Goal: Check status: Check status

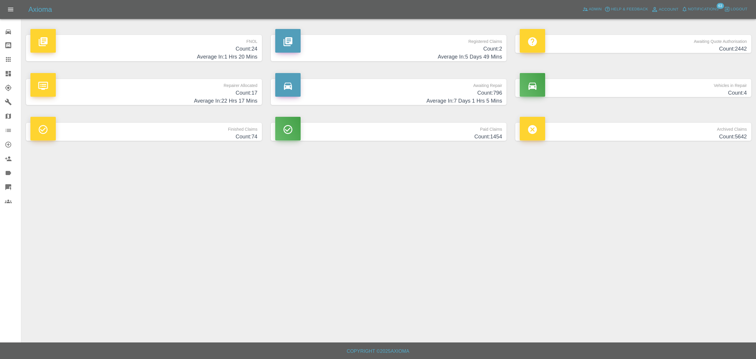
click at [696, 11] on span "Notifications" at bounding box center [703, 9] width 31 height 7
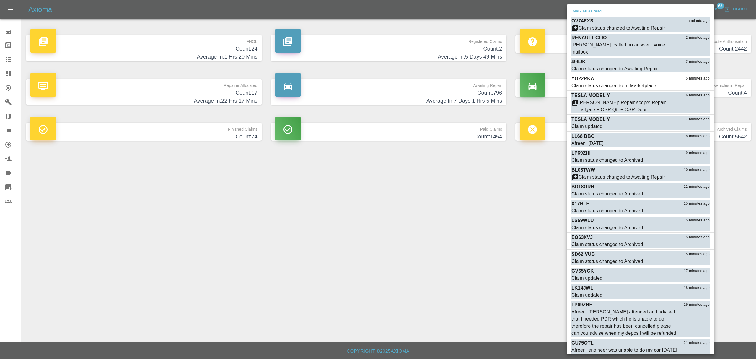
click at [586, 11] on button "Mark all as read" at bounding box center [587, 11] width 31 height 7
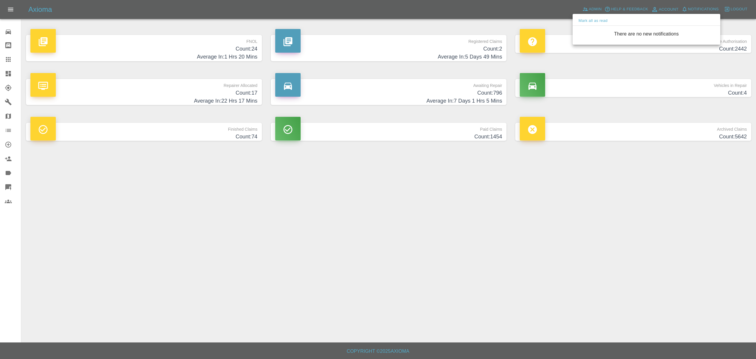
click at [522, 223] on div at bounding box center [378, 179] width 756 height 359
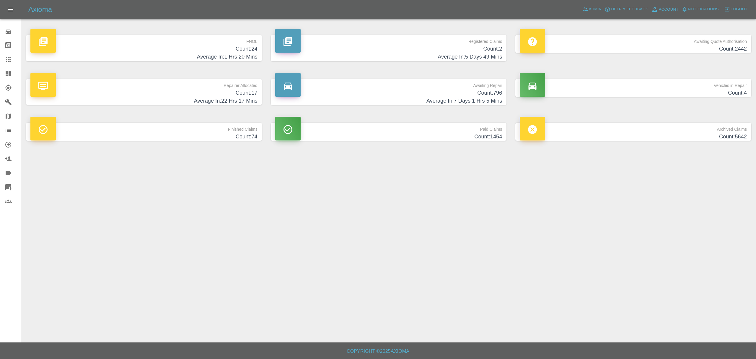
click at [0, 71] on link "Dashboard" at bounding box center [10, 73] width 21 height 14
click at [687, 9] on icon "button" at bounding box center [685, 9] width 6 height 6
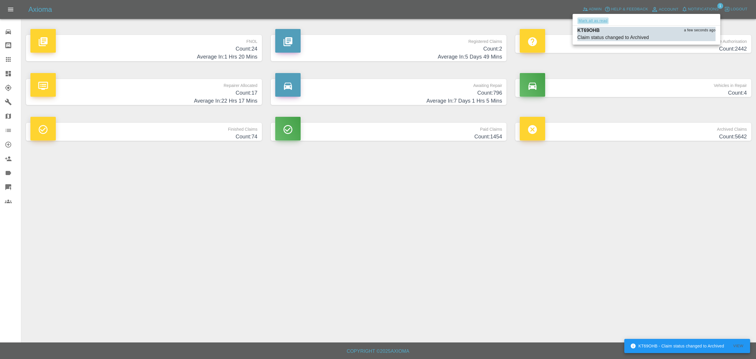
click at [598, 18] on button "Mark all as read" at bounding box center [592, 20] width 31 height 7
click at [503, 279] on div at bounding box center [378, 179] width 756 height 359
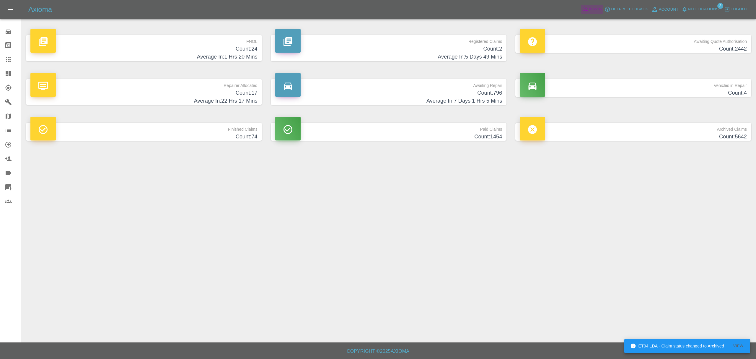
click at [595, 10] on span "Admin" at bounding box center [595, 9] width 13 height 7
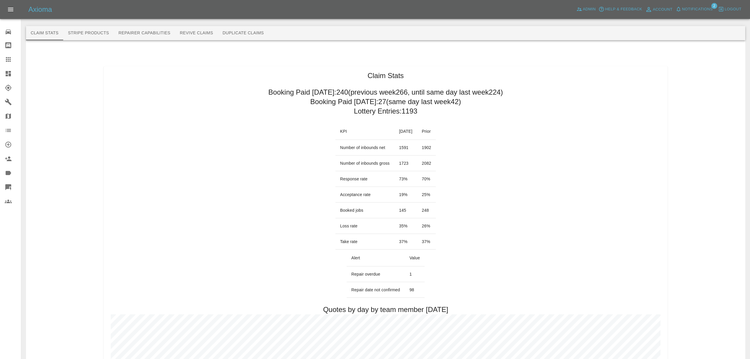
drag, startPoint x: 698, startPoint y: 18, endPoint x: 698, endPoint y: 11, distance: 7.1
click at [698, 18] on div "Axioma Admin Help & Feedback Account Notifications 2 Logout" at bounding box center [375, 9] width 750 height 19
click at [698, 8] on span "Notifications" at bounding box center [697, 9] width 31 height 7
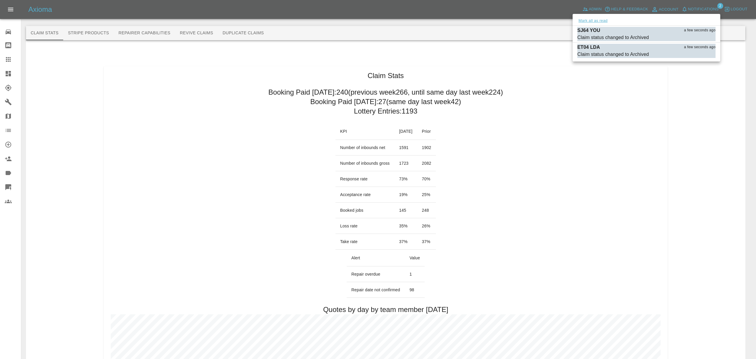
click at [588, 18] on div "Mark all as read" at bounding box center [647, 20] width 148 height 9
click at [588, 19] on button "Mark all as read" at bounding box center [592, 20] width 31 height 7
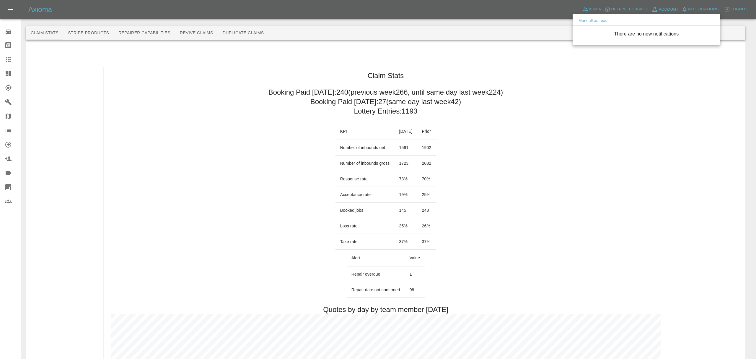
click at [740, 116] on div at bounding box center [378, 179] width 756 height 359
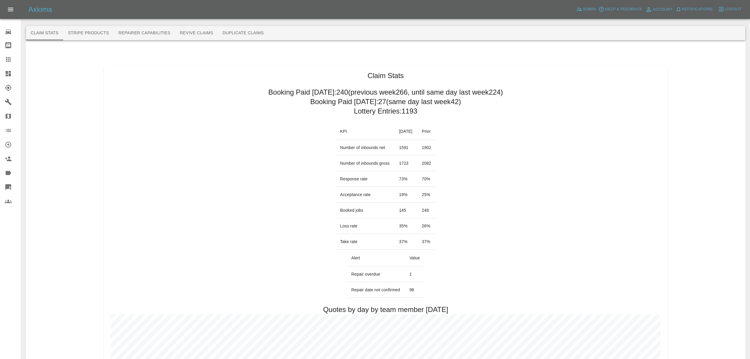
click at [1, 71] on link "Dashboard" at bounding box center [10, 73] width 21 height 14
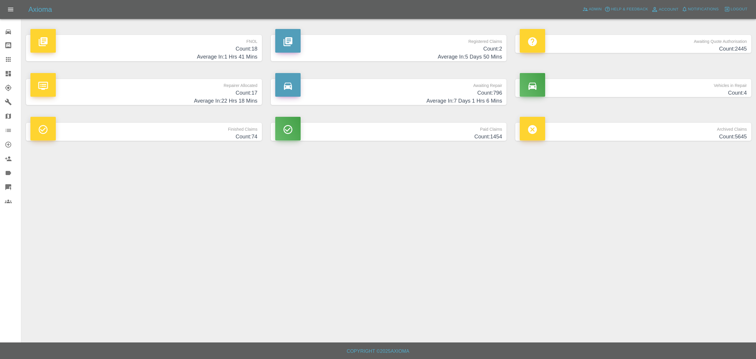
click at [200, 87] on p "Repairer Allocated" at bounding box center [143, 84] width 227 height 10
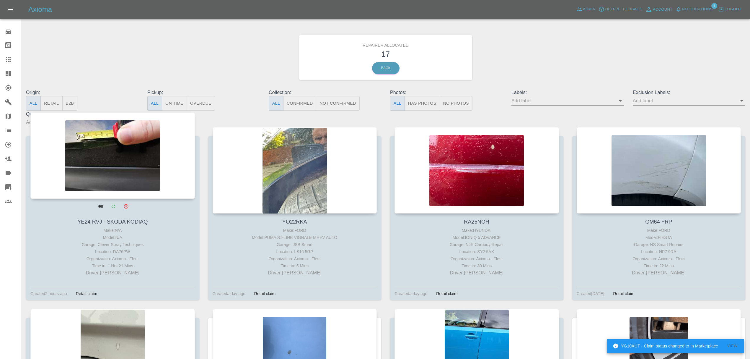
click at [130, 181] on div at bounding box center [112, 155] width 165 height 86
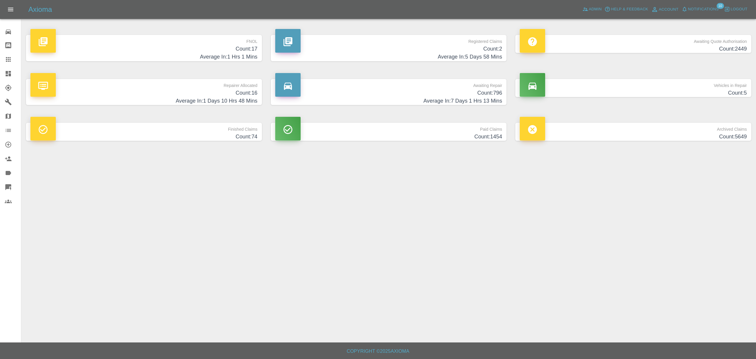
click at [167, 43] on p "FNOL" at bounding box center [143, 40] width 227 height 10
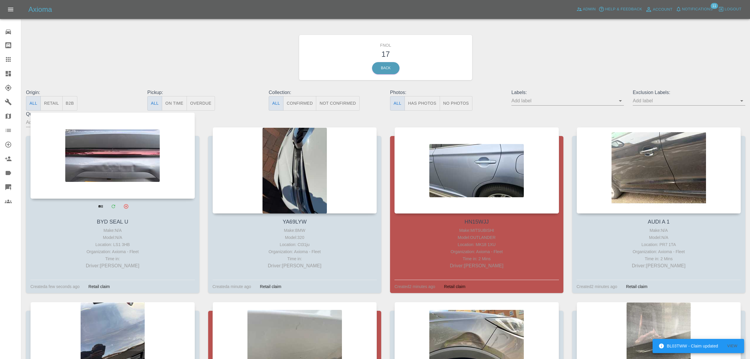
click at [149, 141] on div at bounding box center [112, 155] width 165 height 86
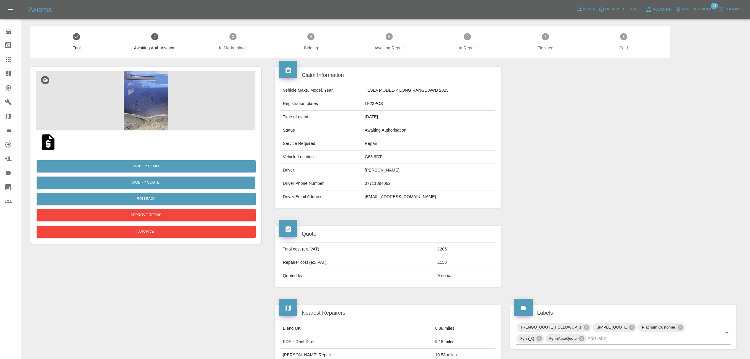
click at [142, 108] on img at bounding box center [145, 100] width 219 height 59
click at [699, 14] on button "Notifications" at bounding box center [694, 9] width 40 height 9
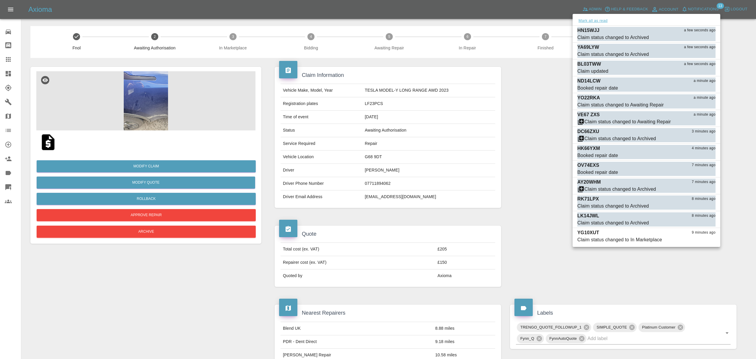
click at [604, 19] on button "Mark all as read" at bounding box center [592, 20] width 31 height 7
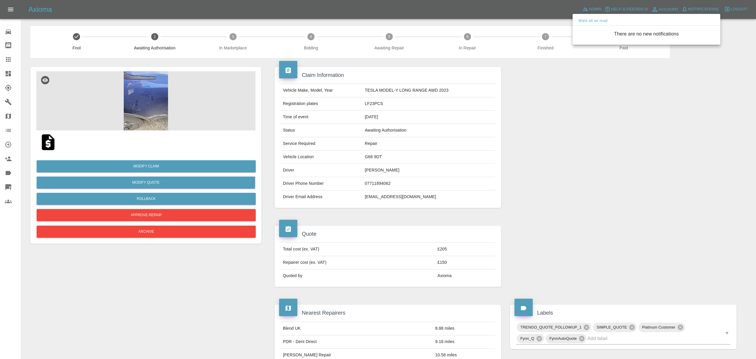
click at [558, 154] on div at bounding box center [378, 179] width 756 height 359
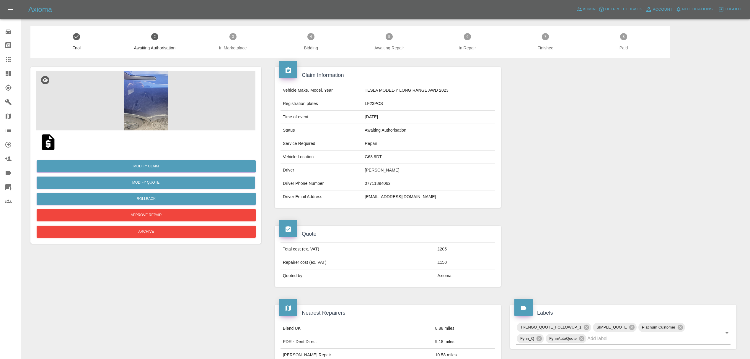
click at [0, 60] on link "Claims" at bounding box center [10, 59] width 21 height 14
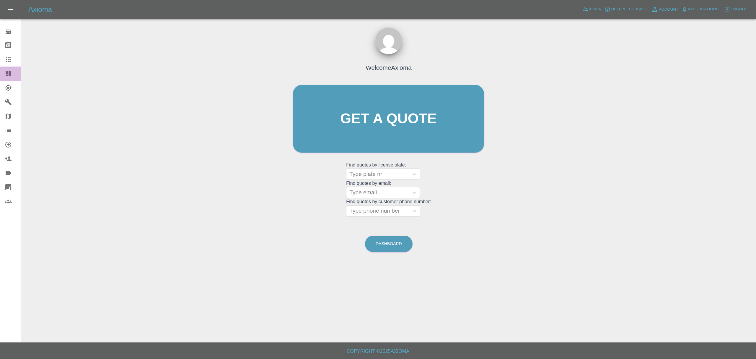
click at [5, 71] on icon at bounding box center [8, 73] width 7 height 7
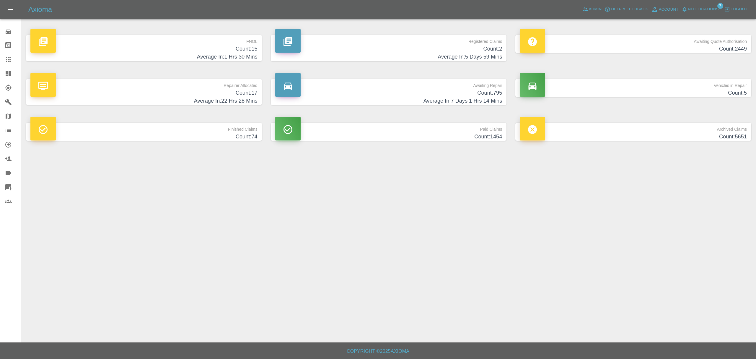
click at [704, 8] on span "Notifications" at bounding box center [703, 9] width 31 height 7
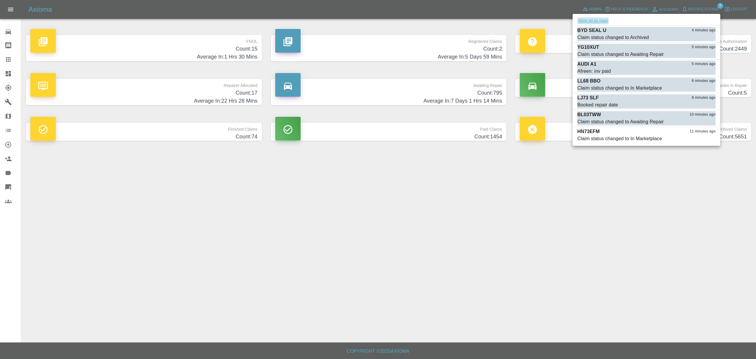
click at [592, 23] on button "Mark all as read" at bounding box center [592, 20] width 31 height 7
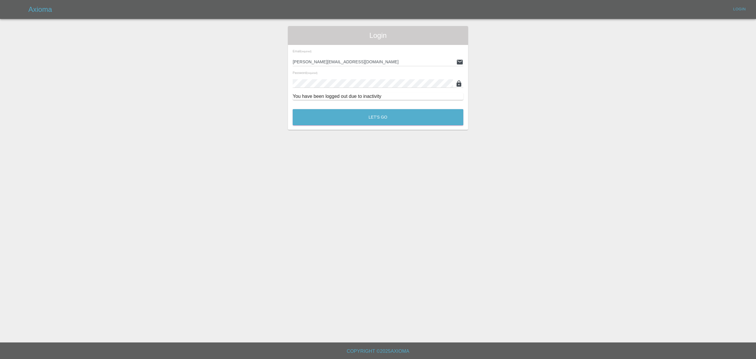
click at [549, 201] on main "Login Email (required) stefano.sironi@axioma.co.uk Password (required) You have…" at bounding box center [378, 171] width 756 height 342
click at [380, 126] on div "Let's Go" at bounding box center [377, 116] width 171 height 22
click at [420, 119] on button "Let's Go" at bounding box center [378, 117] width 171 height 16
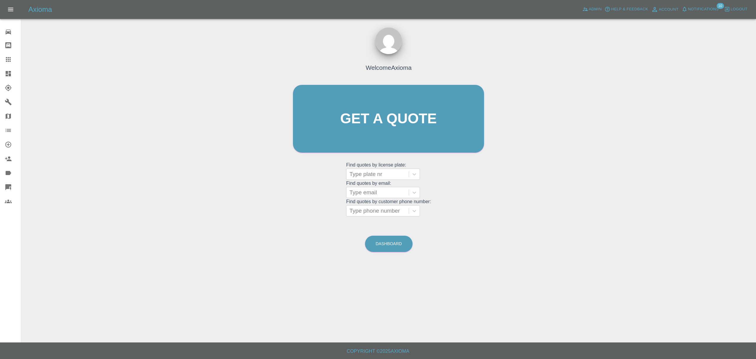
click at [695, 9] on span "Notifications" at bounding box center [703, 9] width 31 height 7
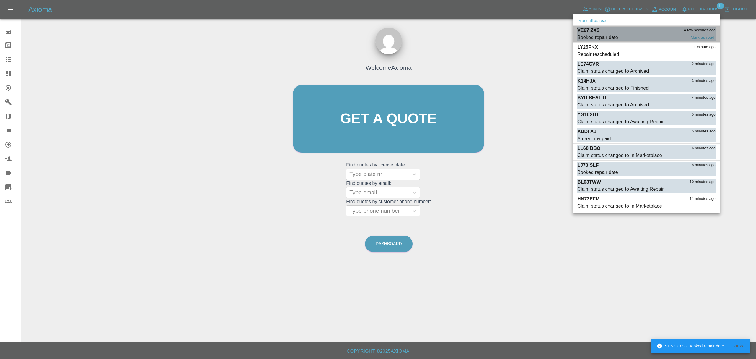
click at [613, 38] on div "Booked repair date" at bounding box center [597, 37] width 41 height 7
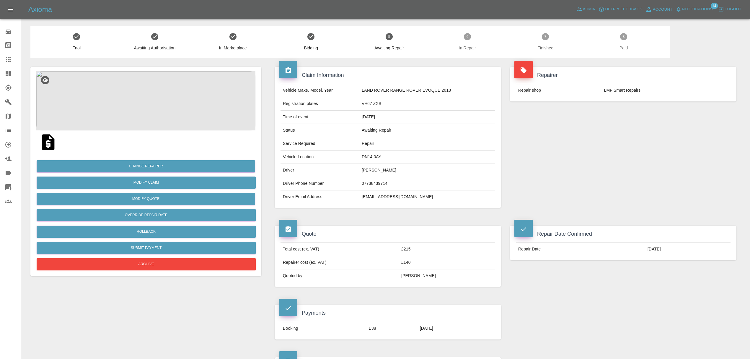
click at [693, 12] on span "Notifications" at bounding box center [697, 9] width 31 height 7
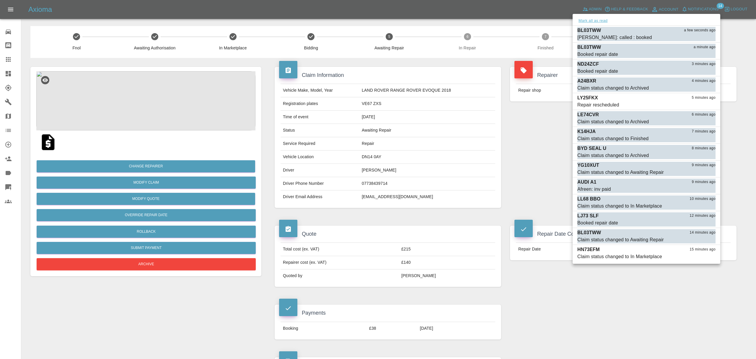
click at [584, 18] on button "Mark all as read" at bounding box center [592, 20] width 31 height 7
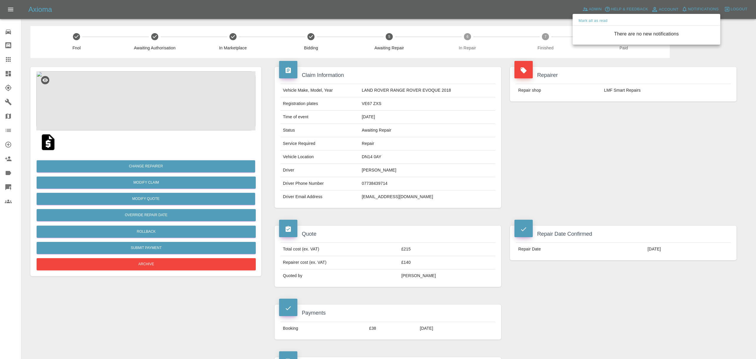
click at [528, 169] on div at bounding box center [378, 179] width 756 height 359
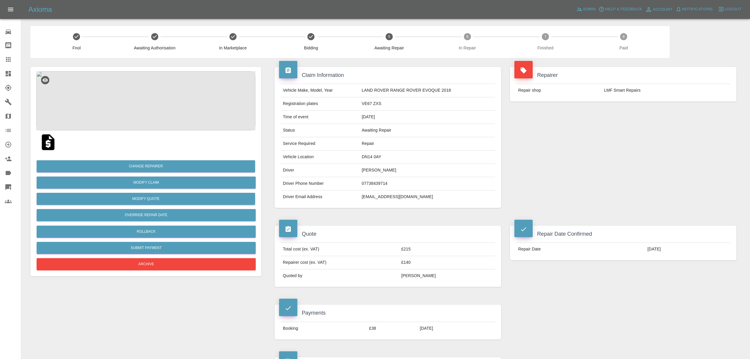
click at [6, 76] on icon at bounding box center [8, 73] width 5 height 5
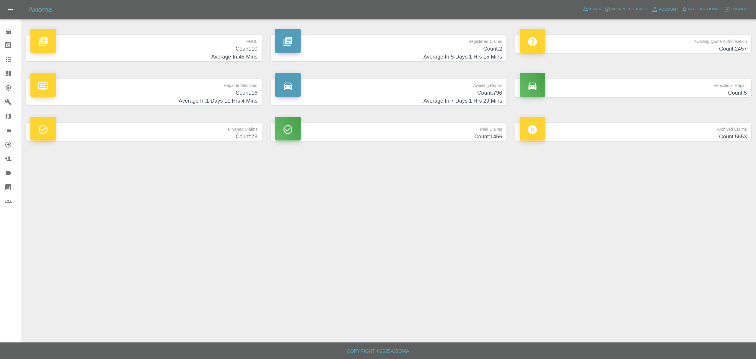
click at [216, 39] on p "FNOL" at bounding box center [143, 40] width 227 height 10
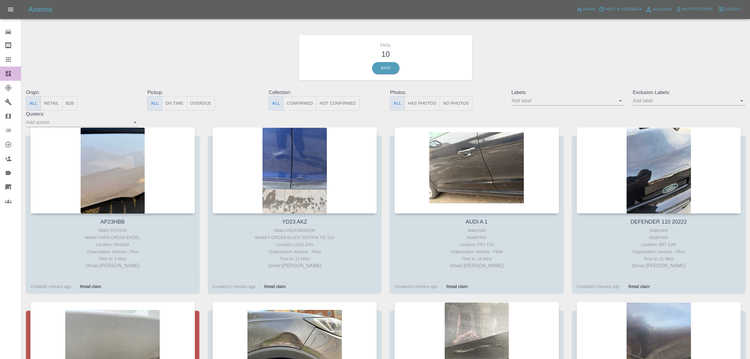
click at [10, 69] on link "Dashboard" at bounding box center [10, 73] width 21 height 14
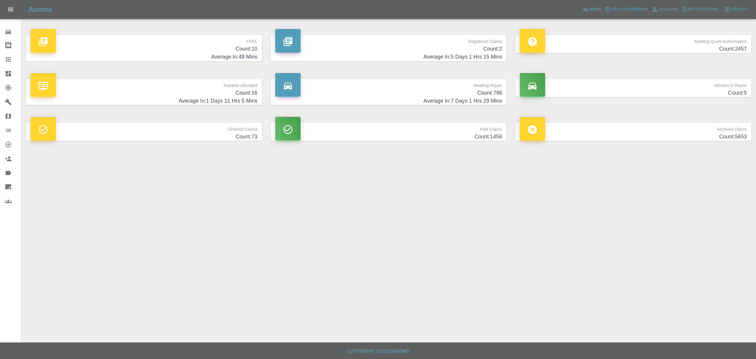
click at [164, 54] on h4 "Average In: 49 Mins" at bounding box center [143, 57] width 227 height 8
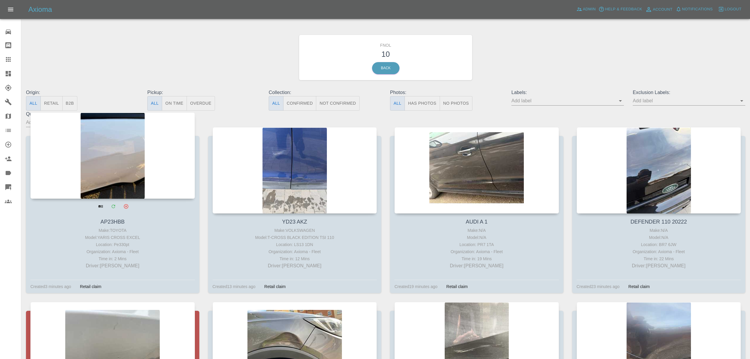
click at [127, 135] on div at bounding box center [112, 155] width 165 height 86
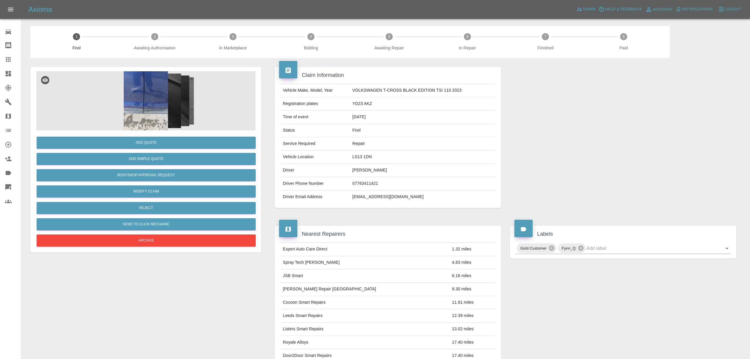
click at [149, 99] on img at bounding box center [145, 100] width 219 height 59
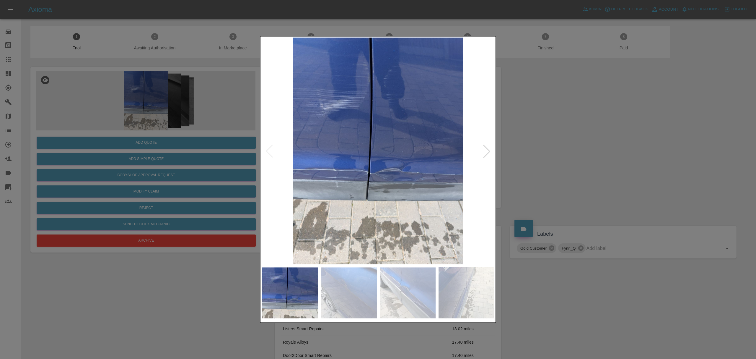
click at [487, 149] on div at bounding box center [486, 150] width 13 height 13
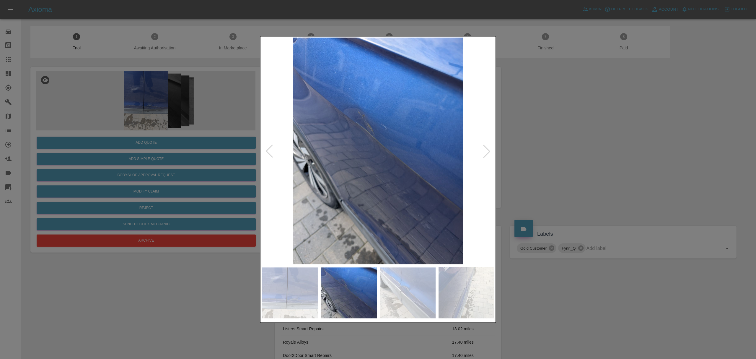
click at [487, 149] on div at bounding box center [486, 150] width 13 height 13
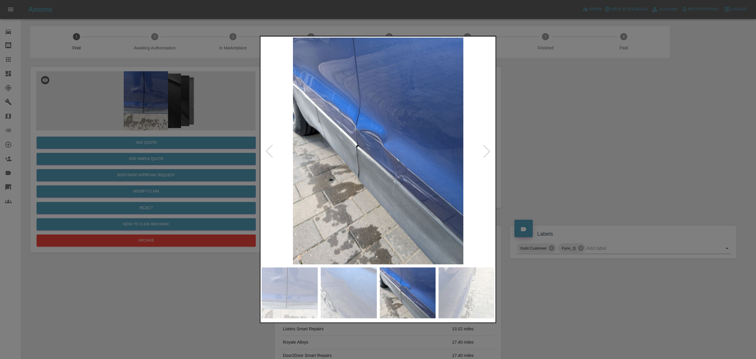
click at [560, 140] on div at bounding box center [378, 179] width 756 height 359
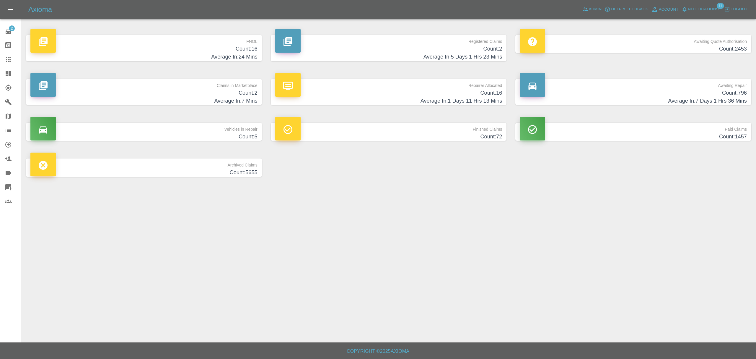
click at [714, 8] on span "Notifications" at bounding box center [703, 9] width 31 height 7
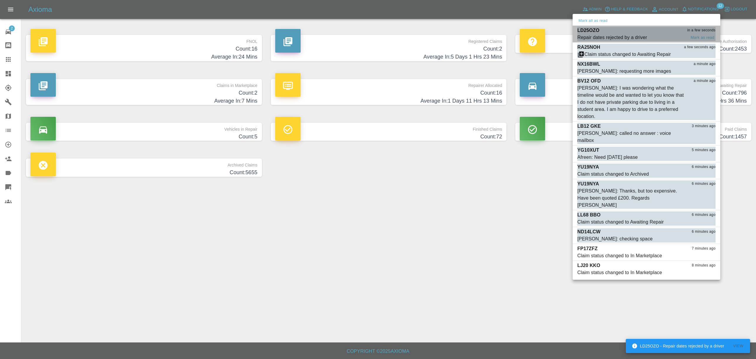
click at [586, 31] on p "LD25OZO" at bounding box center [588, 30] width 22 height 7
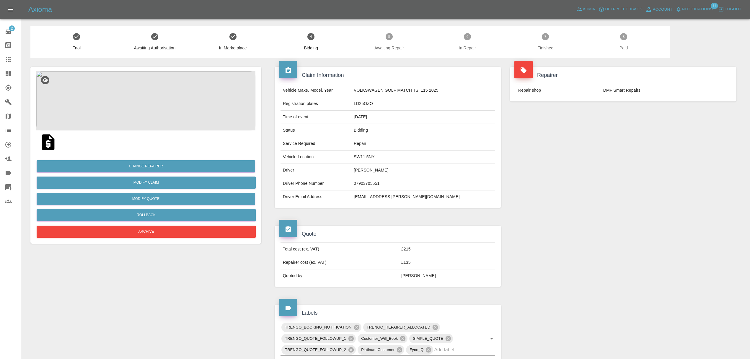
click at [692, 9] on span "Notifications" at bounding box center [697, 9] width 31 height 7
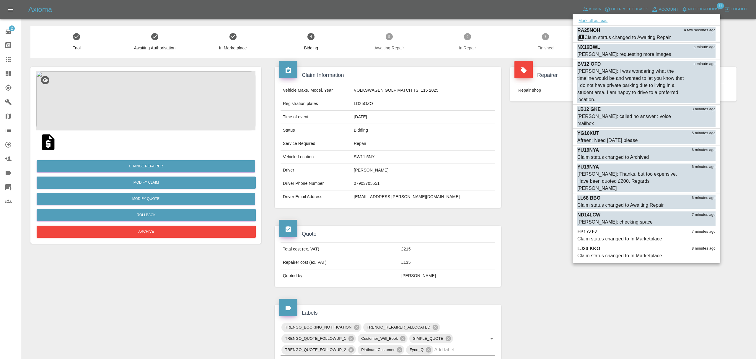
click at [582, 22] on button "Mark all as read" at bounding box center [592, 20] width 31 height 7
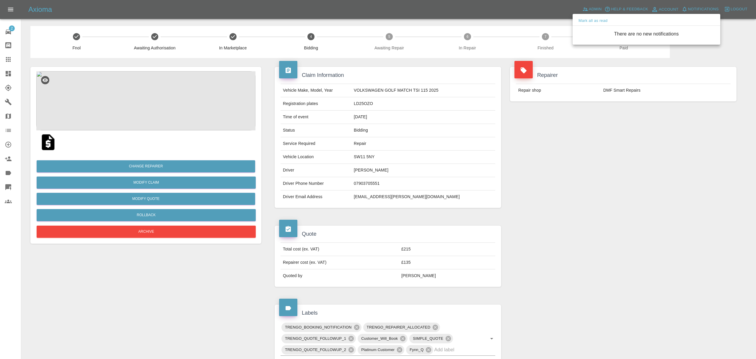
drag, startPoint x: 518, startPoint y: 111, endPoint x: 320, endPoint y: 113, distance: 197.6
click at [517, 111] on div at bounding box center [378, 179] width 756 height 359
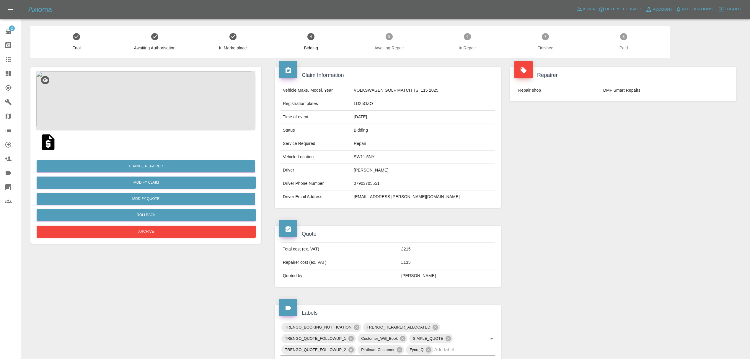
click at [13, 71] on div at bounding box center [13, 73] width 17 height 7
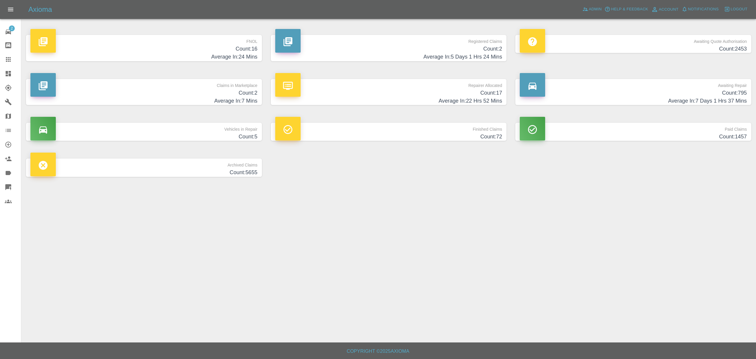
click at [201, 100] on h4 "Average In: 7 Mins" at bounding box center [143, 101] width 227 height 8
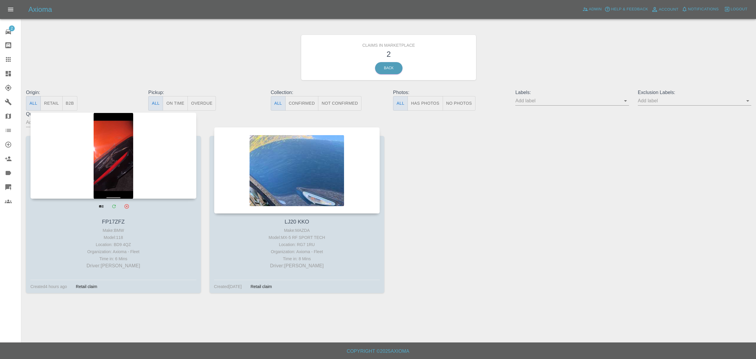
click at [102, 183] on div at bounding box center [113, 155] width 166 height 86
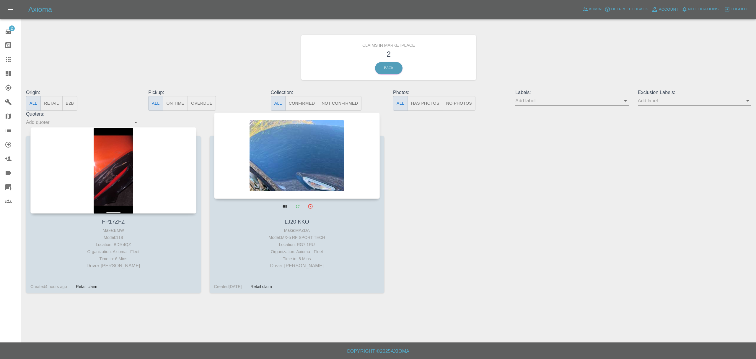
click at [264, 168] on div at bounding box center [297, 155] width 166 height 86
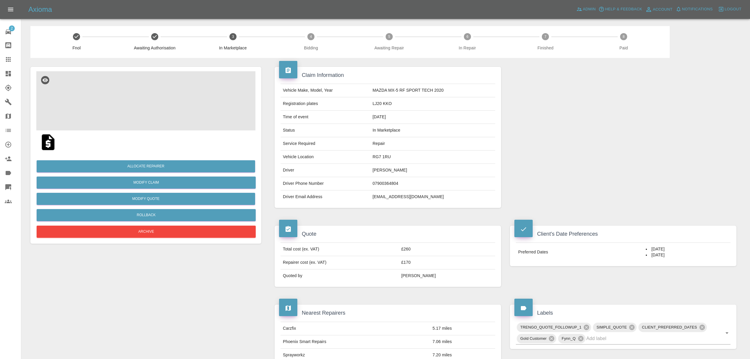
click at [155, 110] on img at bounding box center [145, 100] width 219 height 59
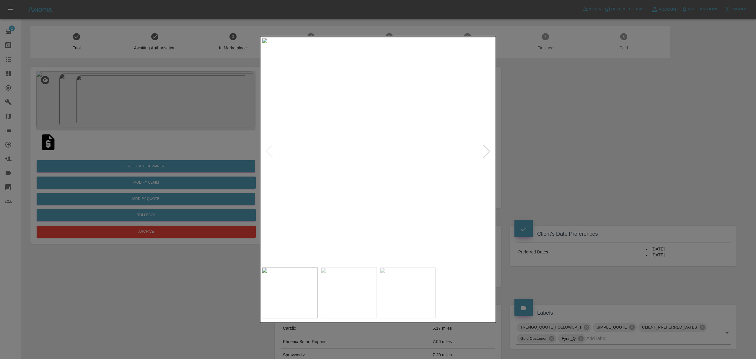
click at [533, 135] on div at bounding box center [378, 179] width 756 height 359
